Goal: Task Accomplishment & Management: Use online tool/utility

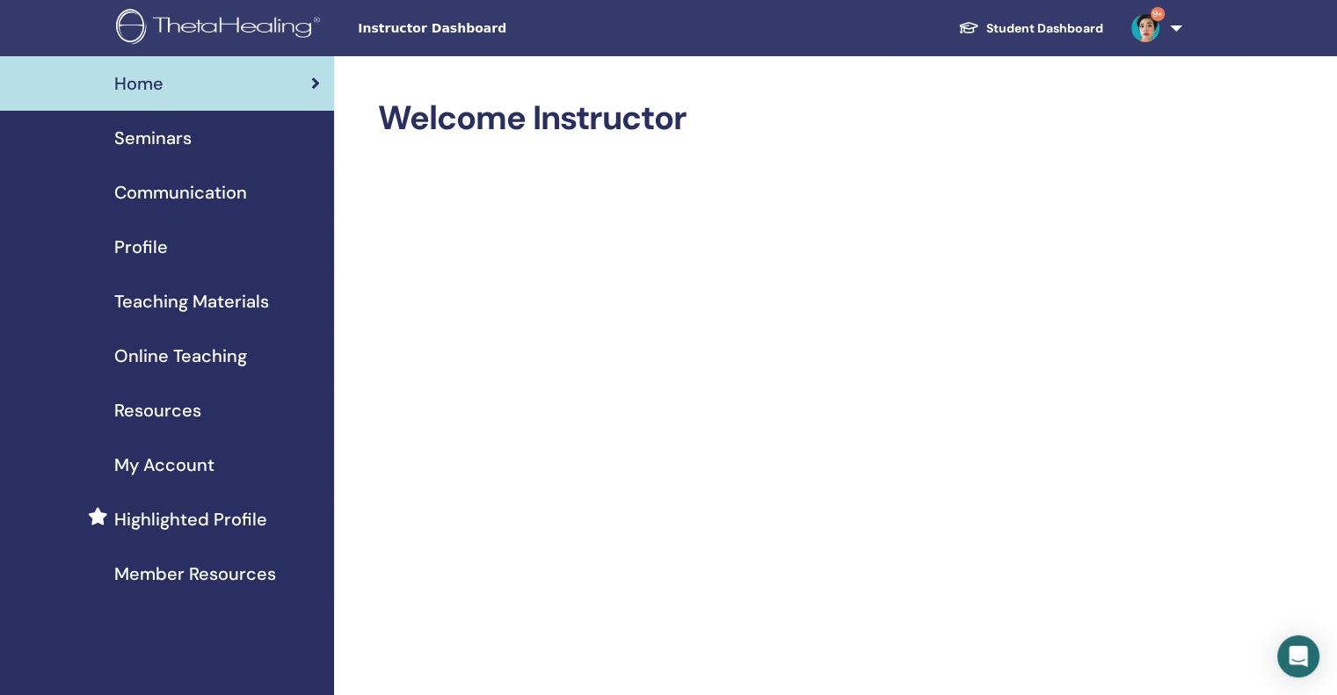
click at [195, 136] on div "Seminars" at bounding box center [167, 138] width 306 height 26
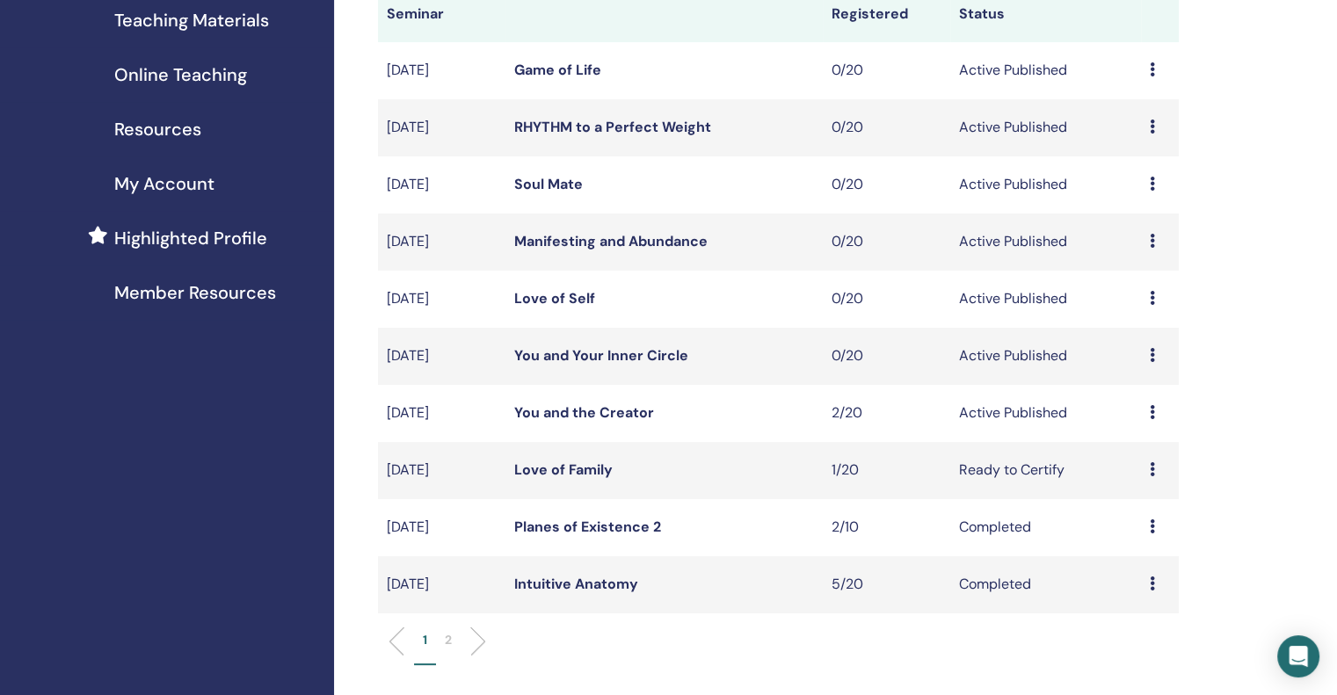
scroll to position [316, 0]
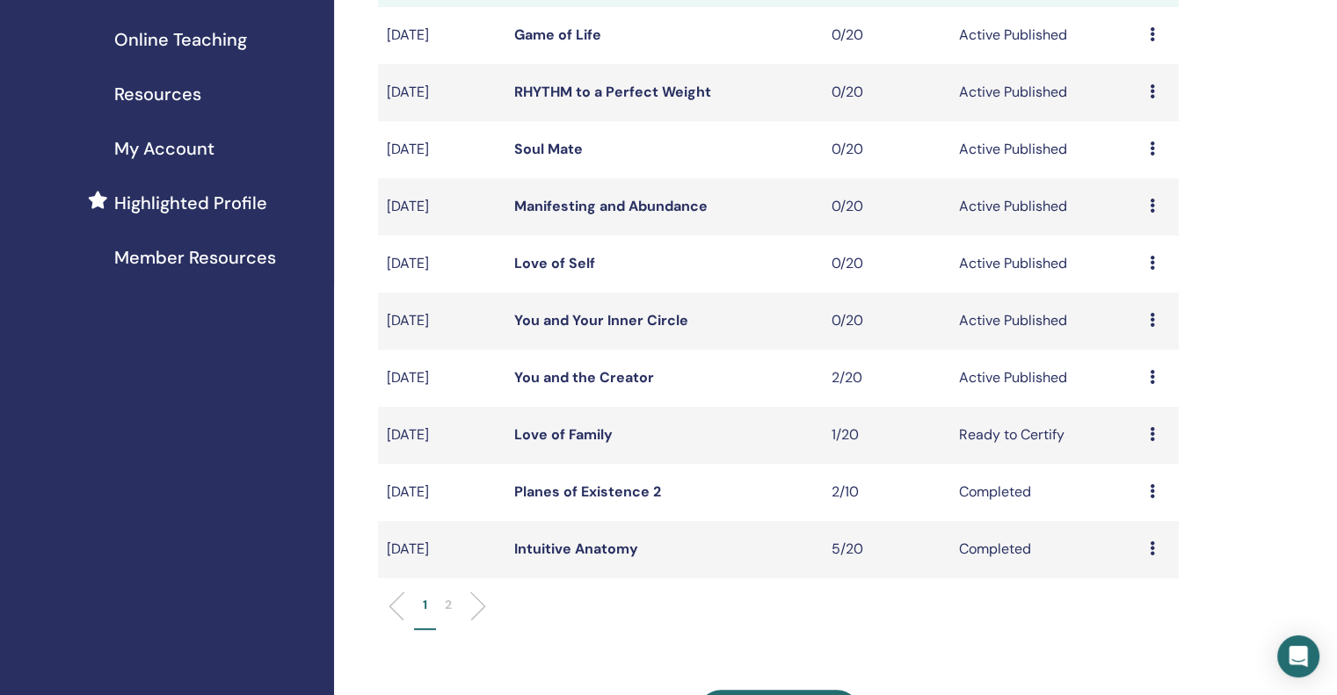
click at [1149, 371] on icon at bounding box center [1151, 377] width 5 height 14
click at [1139, 436] on link "Attendees" at bounding box center [1136, 438] width 67 height 18
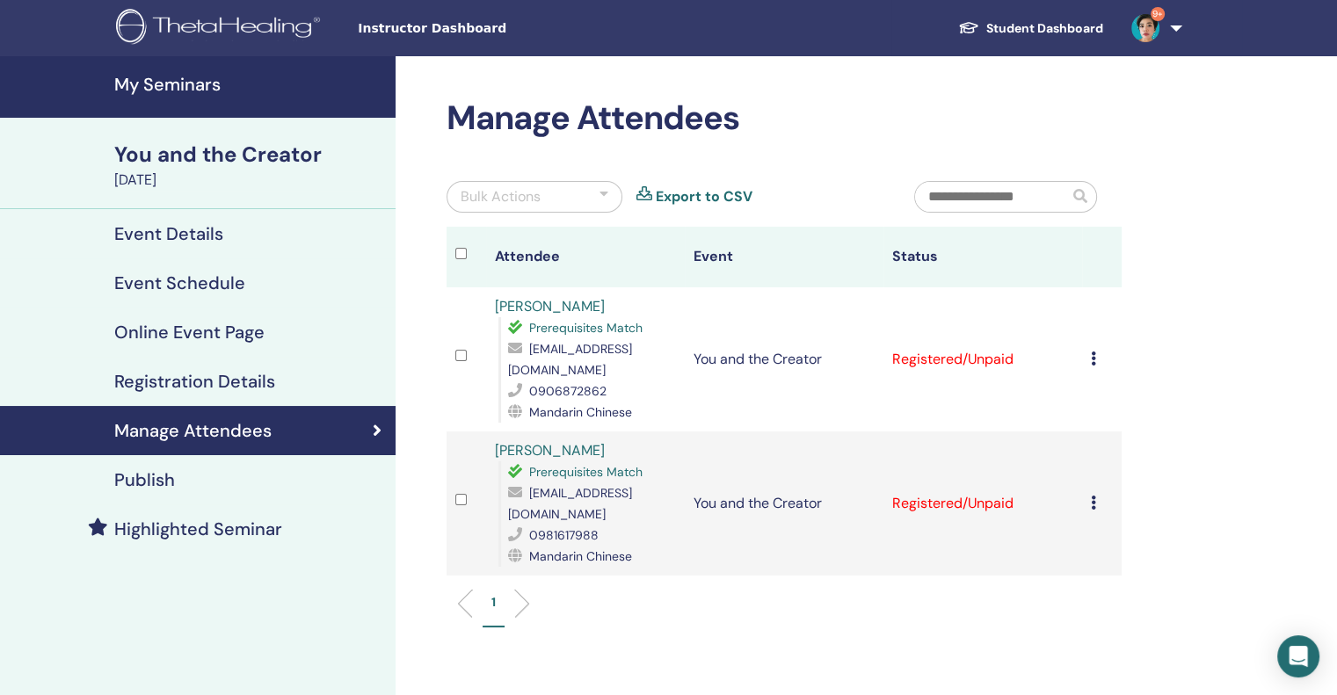
click at [460, 264] on div at bounding box center [470, 256] width 31 height 25
click at [531, 190] on div "Bulk Actions" at bounding box center [500, 196] width 80 height 21
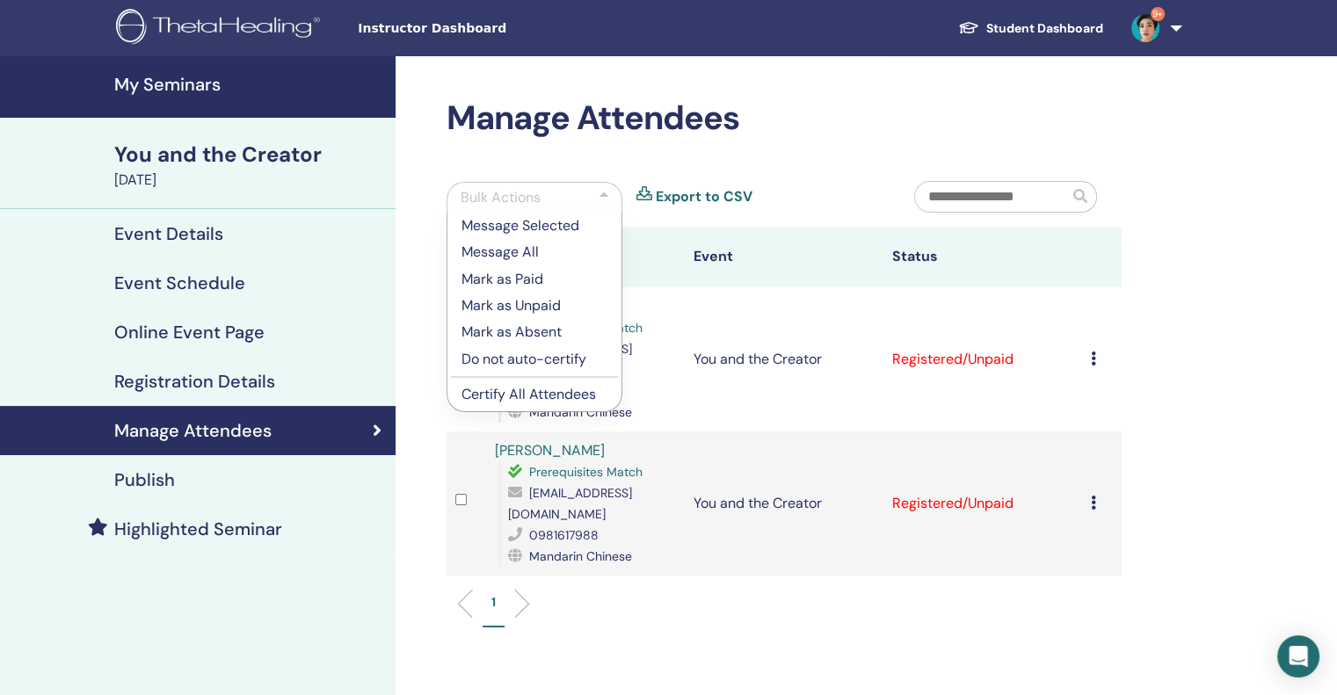
click at [524, 396] on p "Certify All Attendees" at bounding box center [534, 394] width 146 height 21
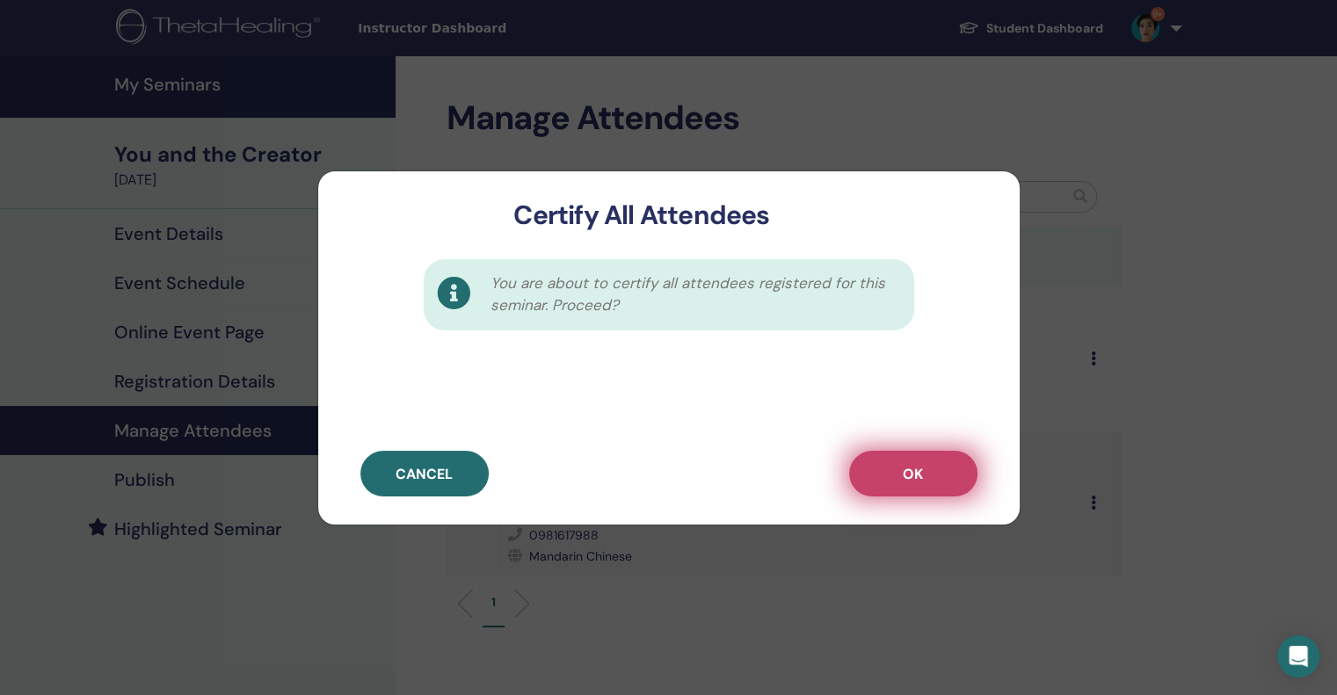
click at [941, 468] on button "OK" at bounding box center [913, 474] width 128 height 46
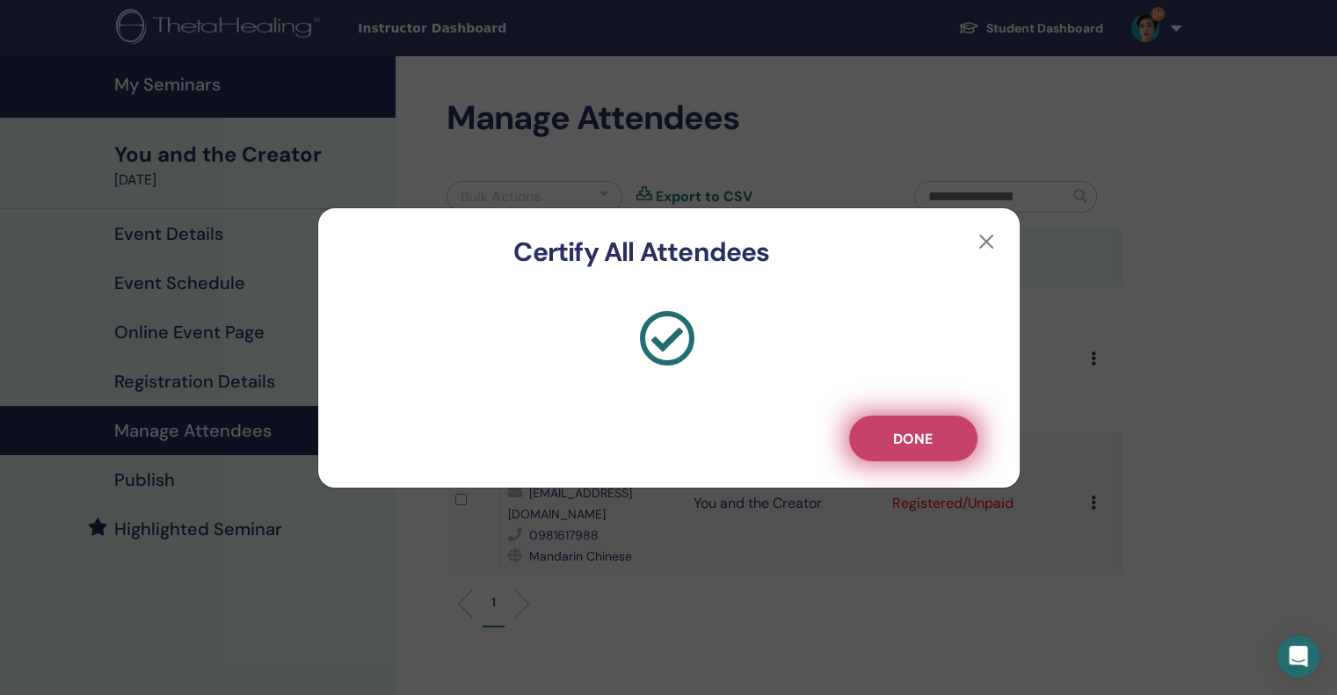
click at [897, 450] on button "Done" at bounding box center [913, 439] width 128 height 46
